Goal: Complete application form

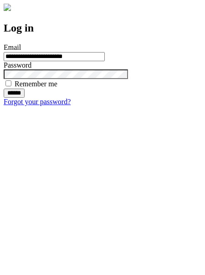
type input "**********"
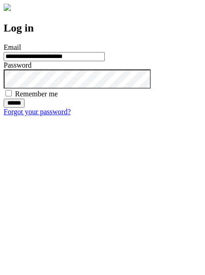
click at [25, 108] on input "******" at bounding box center [14, 102] width 21 height 9
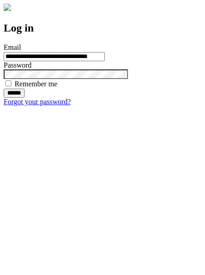
type input "**********"
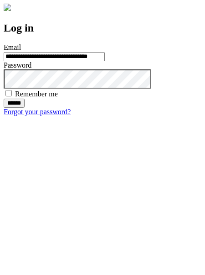
click at [25, 108] on input "******" at bounding box center [14, 102] width 21 height 9
